Goal: Task Accomplishment & Management: Use online tool/utility

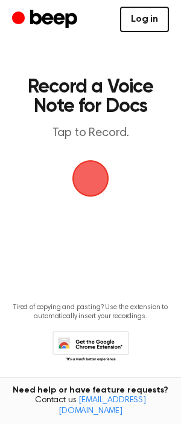
click at [139, 24] on link "Log in" at bounding box center [144, 19] width 49 height 25
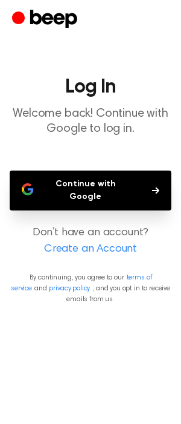
click at [109, 188] on button "Continue with Google" at bounding box center [91, 191] width 162 height 40
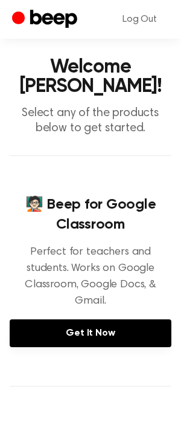
scroll to position [17, 0]
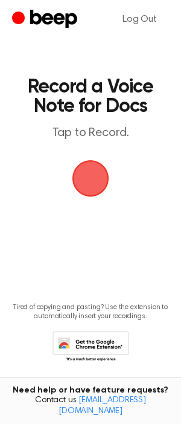
click at [93, 172] on span "button" at bounding box center [90, 178] width 41 height 41
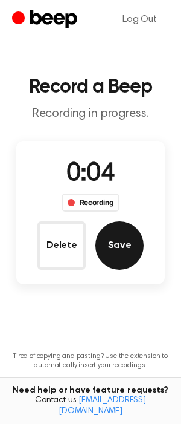
click at [117, 243] on button "Save" at bounding box center [120, 245] width 48 height 48
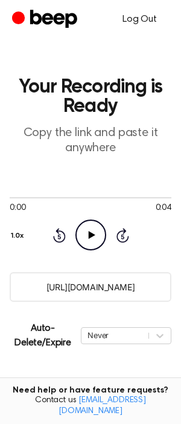
click at [148, 22] on link "Log Out" at bounding box center [140, 19] width 59 height 29
